Goal: Task Accomplishment & Management: Use online tool/utility

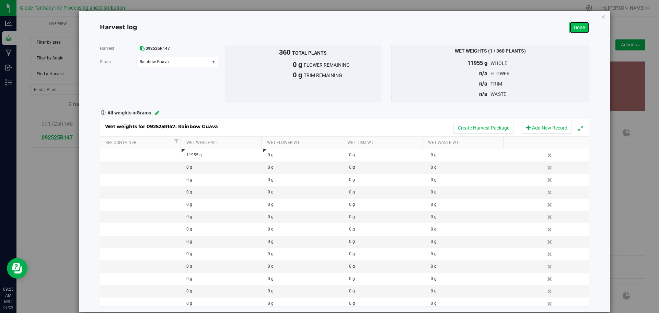
click at [582, 29] on link "Done" at bounding box center [579, 28] width 20 height 12
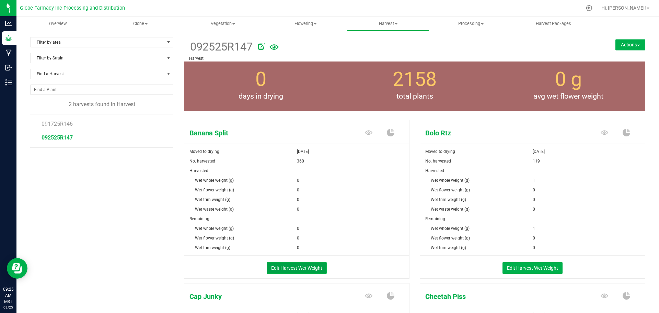
click at [277, 265] on button "Edit Harvest Wet Weight" at bounding box center [297, 268] width 60 height 12
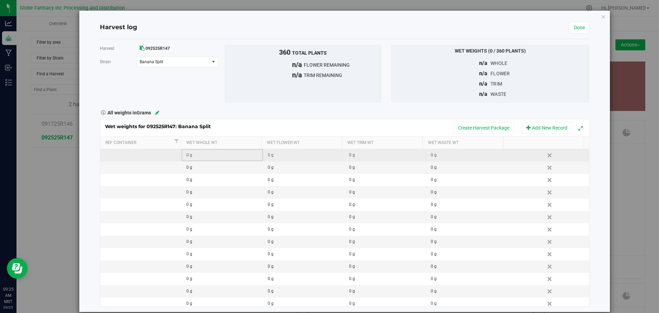
click at [209, 154] on div "0 g" at bounding box center [224, 155] width 76 height 7
type input "11335"
click at [217, 121] on div "Wet weights for 092525R147: Banana Split Create Harvest Package Add New Record …" at bounding box center [344, 212] width 489 height 187
click at [481, 134] on div "Wet weights for 092525R147: Banana Split Create Harvest Package Add New Record" at bounding box center [344, 127] width 489 height 17
click at [481, 130] on button "Create Harvest Package" at bounding box center [483, 128] width 60 height 12
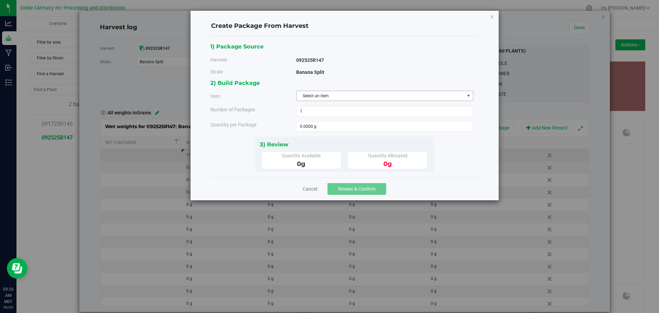
click at [344, 95] on span "Select an item" at bounding box center [380, 96] width 168 height 10
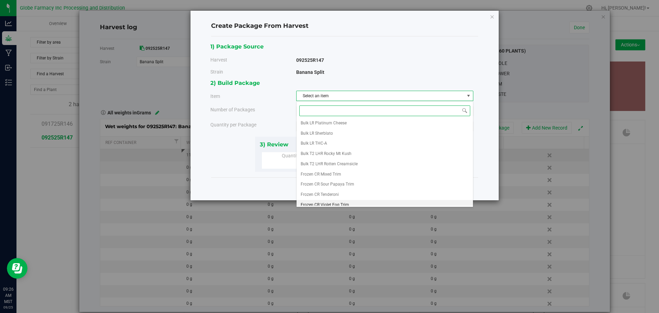
scroll to position [87, 0]
click at [316, 203] on span "Frozen LR Banana Split" at bounding box center [322, 200] width 43 height 9
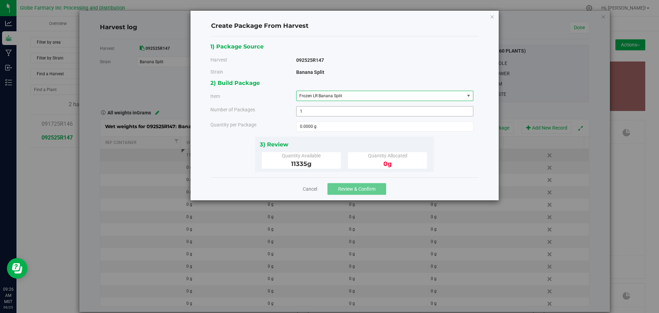
click at [340, 107] on span "1 1" at bounding box center [384, 111] width 177 height 10
type input "3"
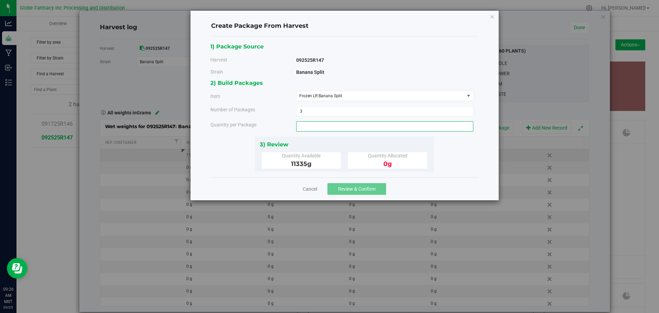
click at [329, 124] on span at bounding box center [384, 126] width 177 height 10
type input "3000"
type input "3000.0000 g"
click at [326, 133] on div "2) Build Packages Item Frozen LR Banana Split Big League Sherb x Triple Burger …" at bounding box center [344, 107] width 268 height 58
click at [351, 187] on span "Review & Confirm" at bounding box center [356, 188] width 37 height 5
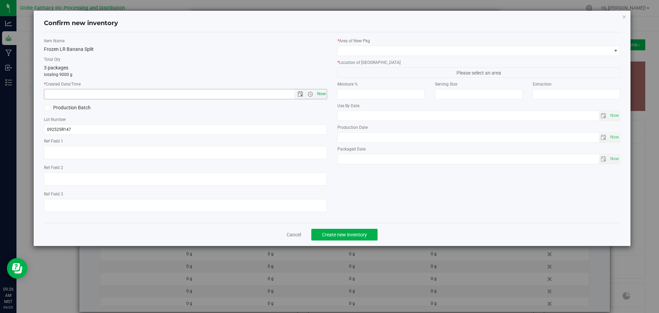
click at [320, 92] on span "Now" at bounding box center [321, 94] width 12 height 10
type input "[DATE] 9:26 AM"
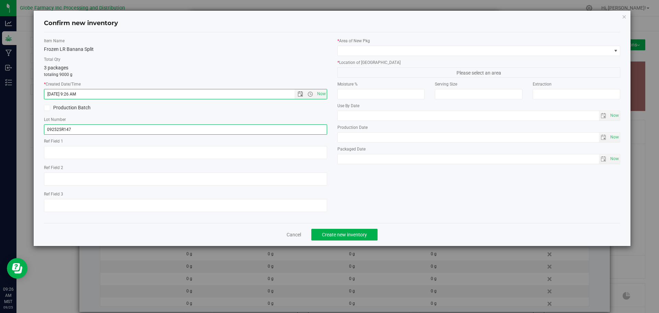
click at [301, 132] on input "092525R147" at bounding box center [185, 129] width 283 height 10
type input "092525R147-BS"
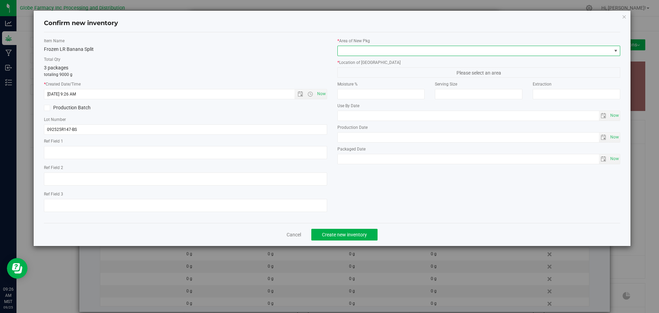
click at [351, 46] on span at bounding box center [475, 51] width 274 height 10
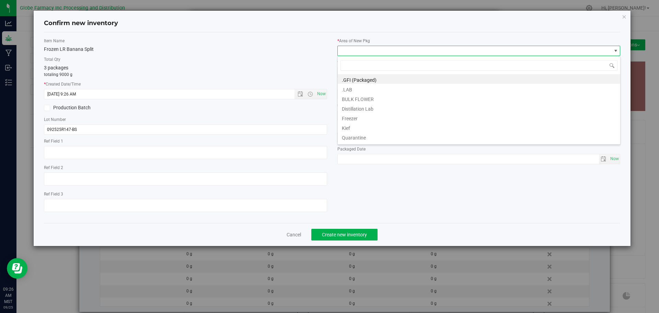
scroll to position [10, 283]
click at [367, 97] on li "BULK FLOWER" at bounding box center [479, 98] width 282 height 10
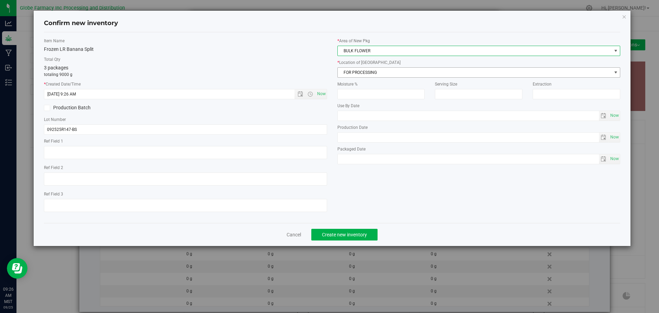
click at [384, 69] on span "FOR PROCESSING" at bounding box center [475, 73] width 274 height 10
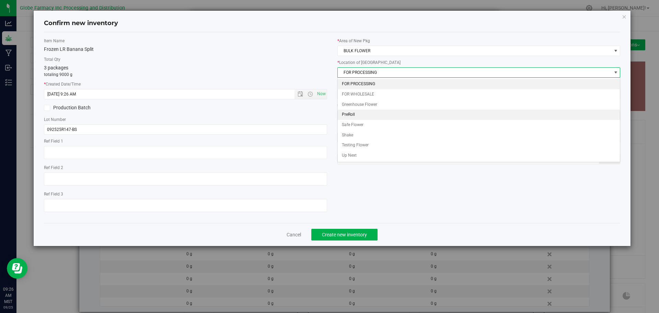
click at [382, 110] on \}\}_listbox "FOR PROCESSING FOR WHOLESALE Greenhouse Flower PreRoll Safe Flower Shake Testin…" at bounding box center [479, 120] width 282 height 82
click at [386, 101] on li "Greenhouse Flower" at bounding box center [479, 105] width 282 height 10
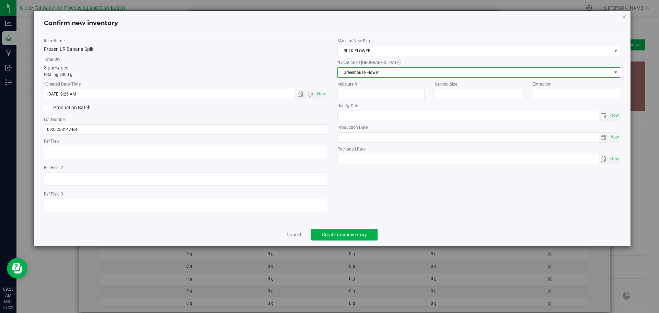
click at [381, 196] on div "Item Name Frozen LR Banana Split Total Qty 3 packages totaling 9000 g * Created…" at bounding box center [332, 127] width 587 height 179
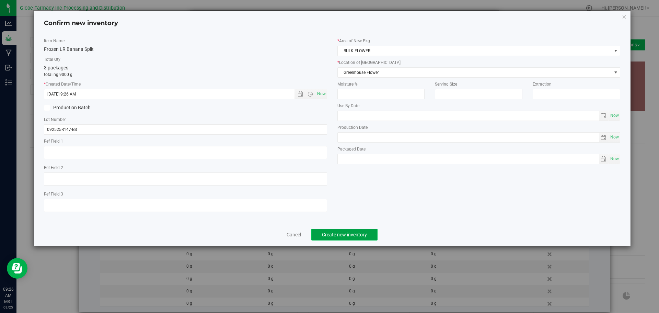
click at [363, 234] on span "Create new inventory" at bounding box center [344, 234] width 45 height 5
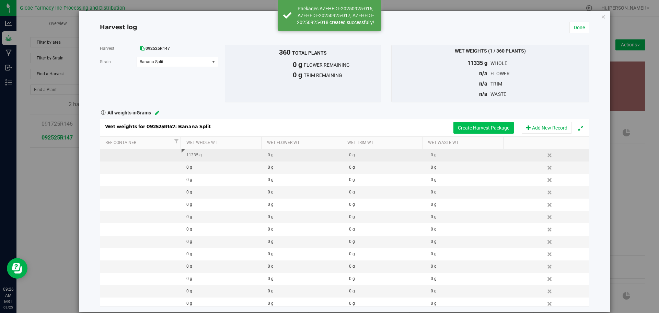
click at [453, 130] on button "Create Harvest Package" at bounding box center [483, 128] width 60 height 12
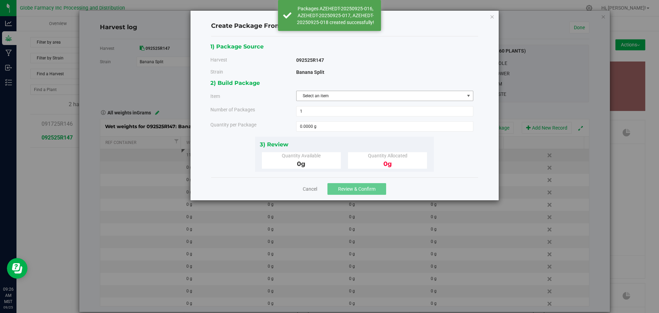
click at [456, 99] on span "Select an item" at bounding box center [380, 96] width 168 height 10
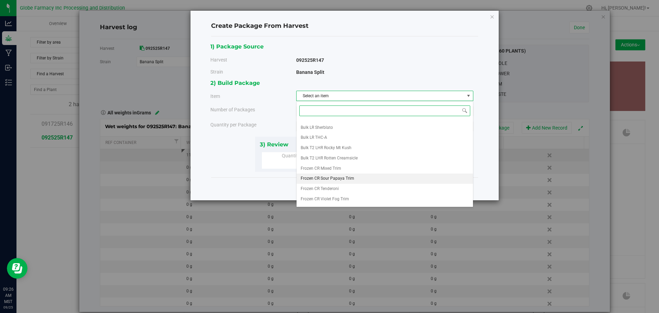
scroll to position [87, 0]
click at [347, 200] on li "Frozen LR Banana Split" at bounding box center [384, 201] width 176 height 10
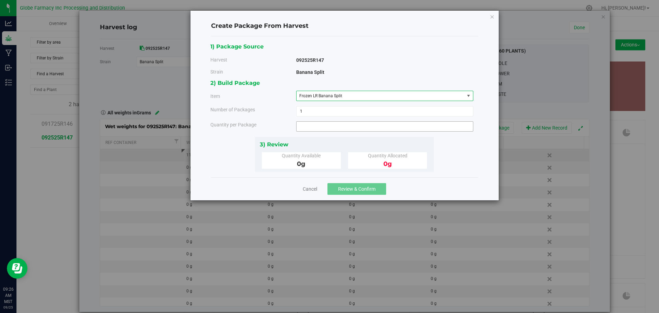
click at [349, 124] on span at bounding box center [384, 126] width 177 height 10
type input "2335"
type input "2335.0000 g"
click at [346, 137] on div "3) Review Quantity Available 2335 g Quantity Allocated 0 g" at bounding box center [344, 154] width 179 height 35
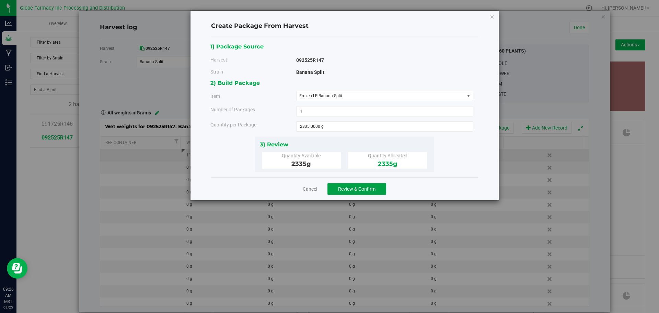
click at [344, 186] on span "Review & Confirm" at bounding box center [356, 188] width 37 height 5
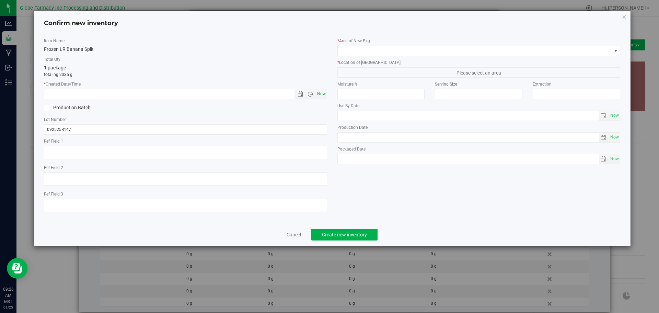
click at [317, 95] on span "Now" at bounding box center [321, 94] width 12 height 10
type input "[DATE] 9:26 AM"
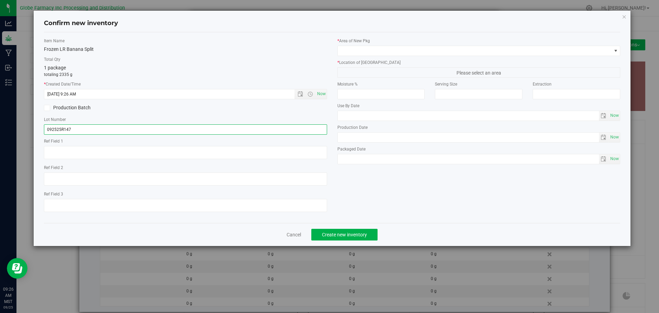
click at [309, 130] on input "092525R147" at bounding box center [185, 129] width 283 height 10
type input "092525R147-BS"
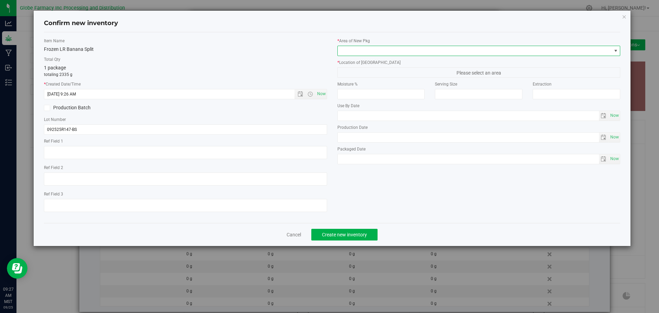
click at [358, 46] on span at bounding box center [478, 51] width 283 height 10
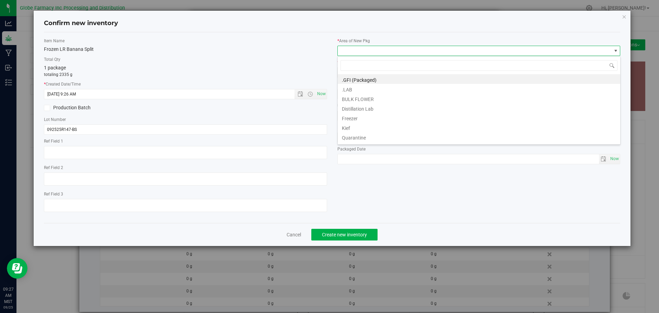
scroll to position [10, 283]
click at [360, 101] on li "BULK FLOWER" at bounding box center [479, 98] width 282 height 10
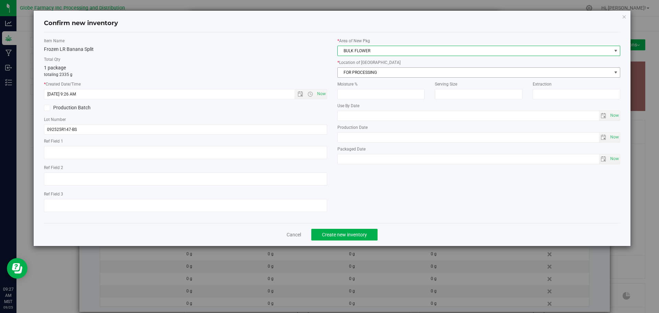
click at [372, 75] on span "FOR PROCESSING" at bounding box center [475, 73] width 274 height 10
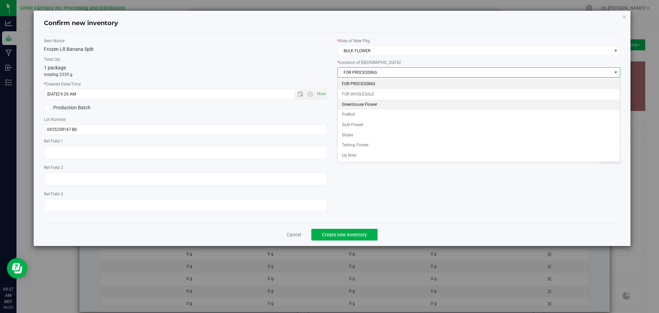
click at [378, 107] on li "Greenhouse Flower" at bounding box center [479, 105] width 282 height 10
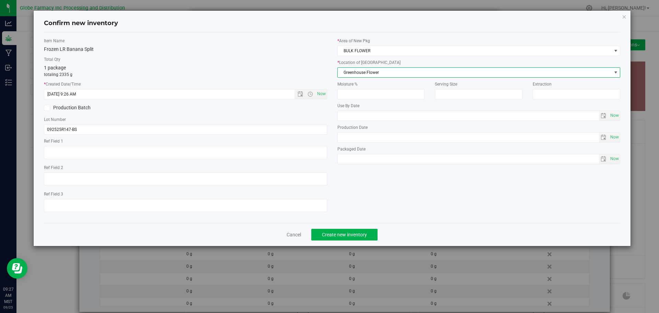
click at [363, 201] on div "Item Name Frozen LR Banana Split Total Qty 1 package totaling 2335 g * Created …" at bounding box center [332, 127] width 587 height 179
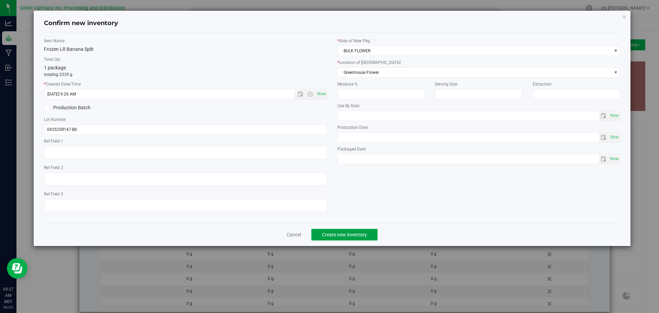
click at [371, 231] on button "Create new inventory" at bounding box center [344, 235] width 66 height 12
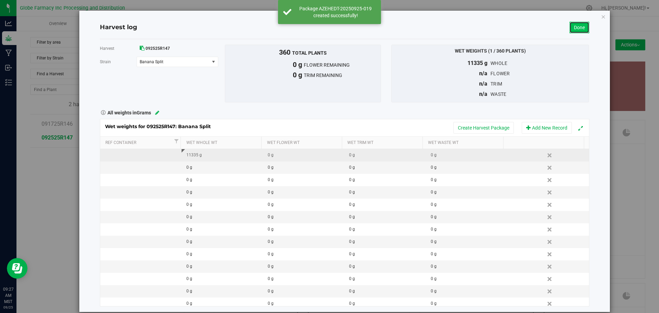
click at [580, 26] on link "Done" at bounding box center [579, 28] width 20 height 12
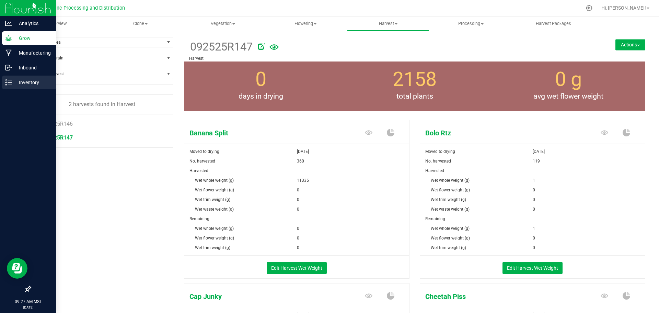
click at [5, 84] on icon at bounding box center [8, 82] width 7 height 7
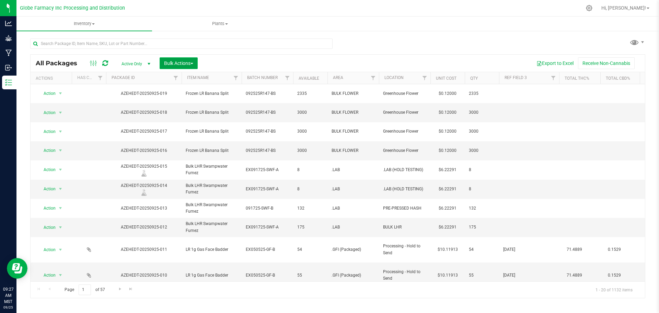
click at [180, 63] on span "Bulk Actions" at bounding box center [178, 62] width 29 height 5
